Goal: Navigation & Orientation: Find specific page/section

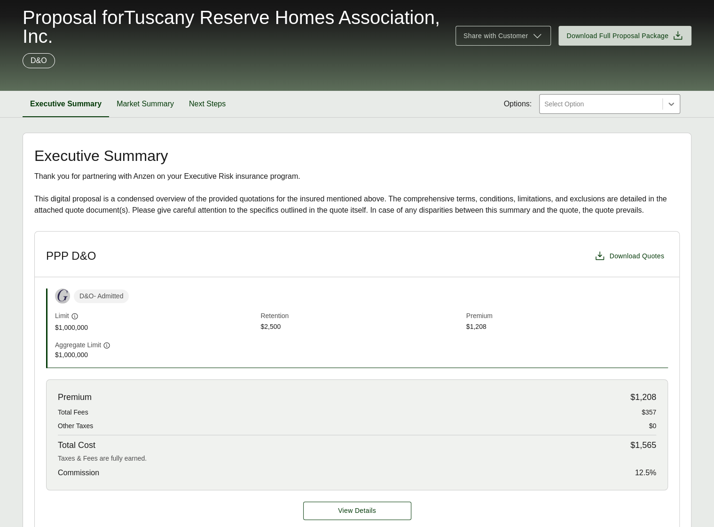
scroll to position [87, 0]
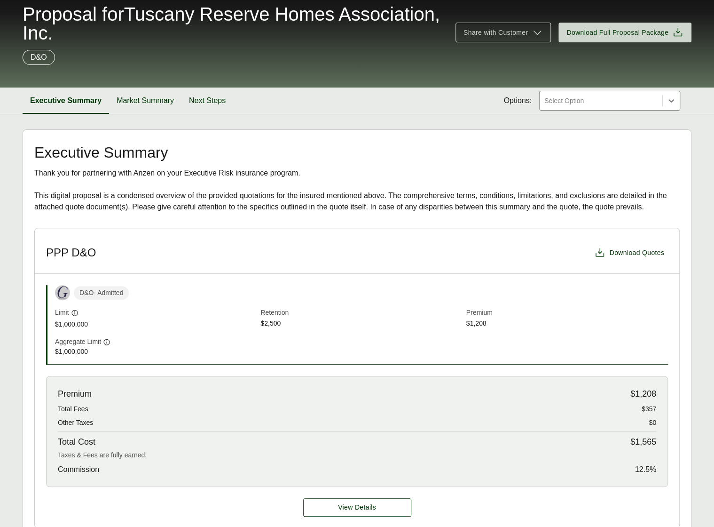
scroll to position [110, 0]
